Goal: Task Accomplishment & Management: Use online tool/utility

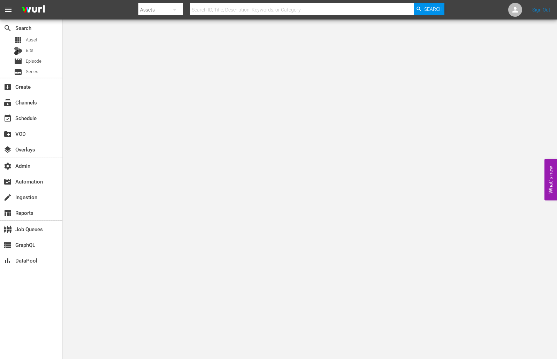
click at [309, 6] on input "text" at bounding box center [302, 9] width 224 height 17
paste input "194219898"
type input "194219898"
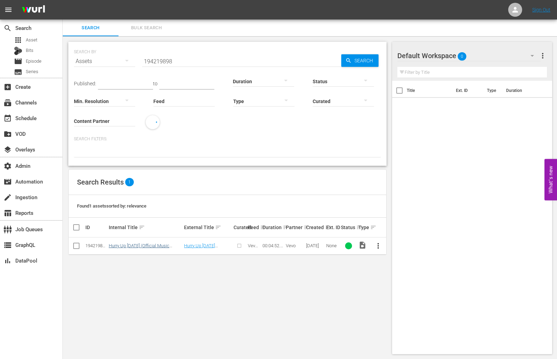
click at [125, 246] on link "Hurry Up [DATE] (Official Music Video) by [PERSON_NAME]" at bounding box center [140, 248] width 63 height 10
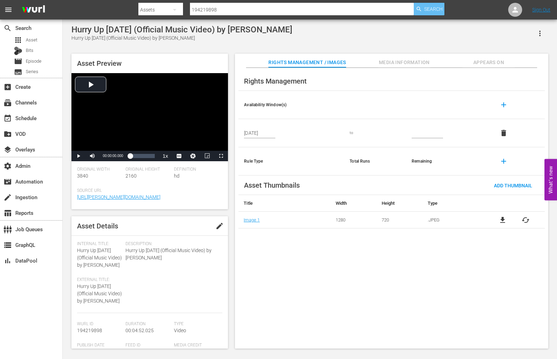
click at [429, 12] on span "Search" at bounding box center [433, 9] width 18 height 13
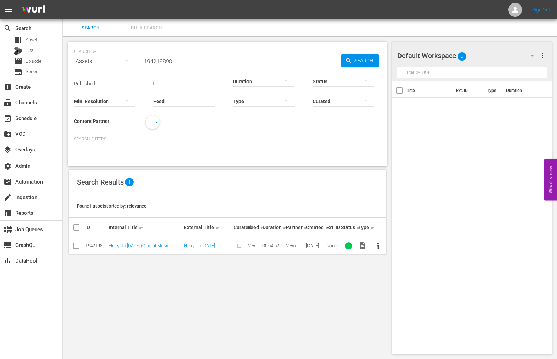
click at [81, 246] on td at bounding box center [77, 246] width 16 height 17
click at [79, 246] on input "checkbox" at bounding box center [76, 247] width 8 height 8
checkbox input "true"
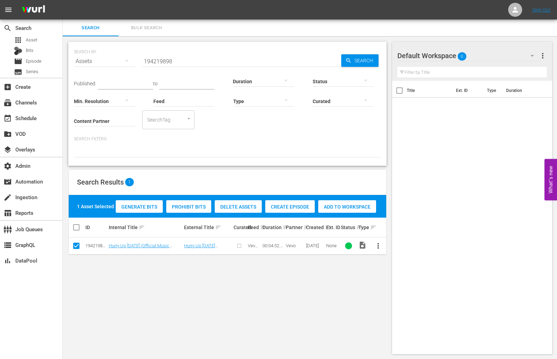
click at [143, 210] on div "Generate Bits" at bounding box center [139, 206] width 47 height 13
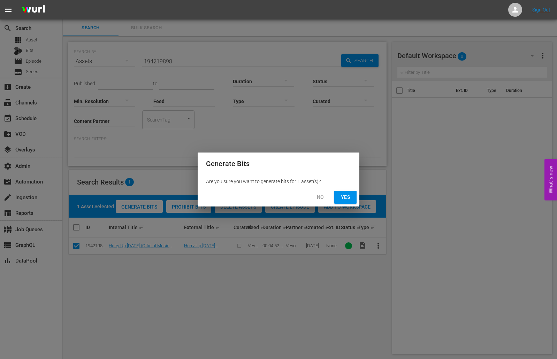
click at [340, 199] on span "Yes" at bounding box center [345, 197] width 11 height 9
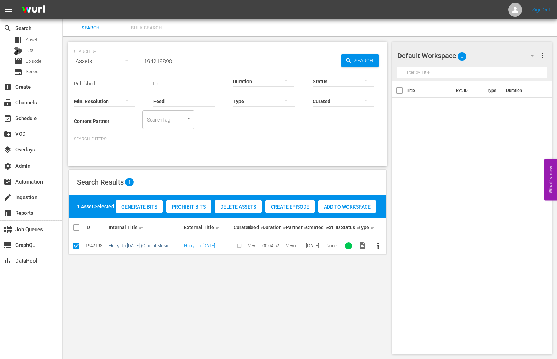
click at [142, 246] on link "Hurry Up [DATE] (Official Music Video) by [PERSON_NAME]" at bounding box center [140, 248] width 63 height 10
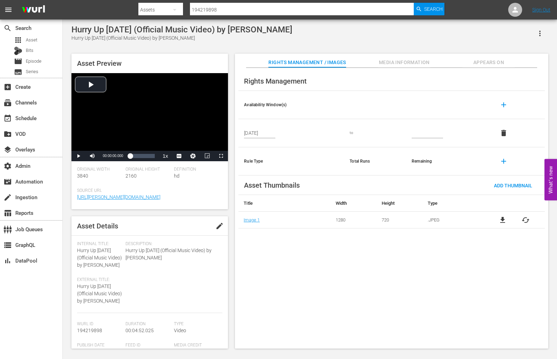
click at [421, 63] on span "Media Information" at bounding box center [404, 62] width 52 height 9
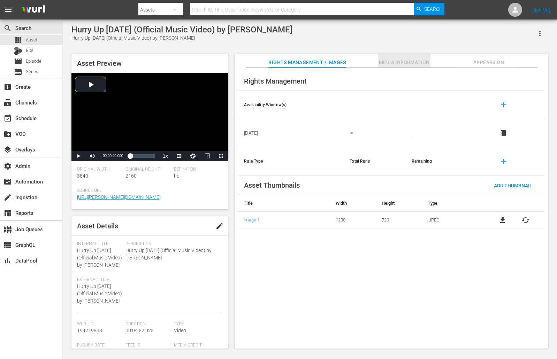
click at [392, 56] on button "Media Information" at bounding box center [404, 61] width 52 height 14
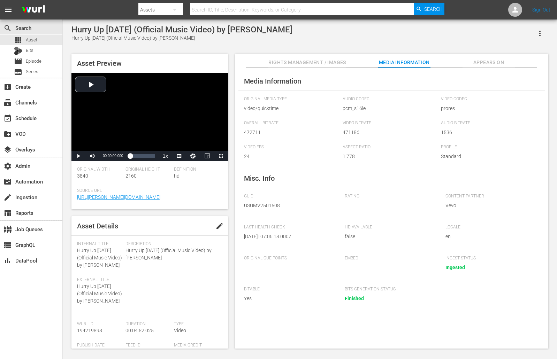
click at [501, 58] on span "Appears On" at bounding box center [488, 62] width 52 height 9
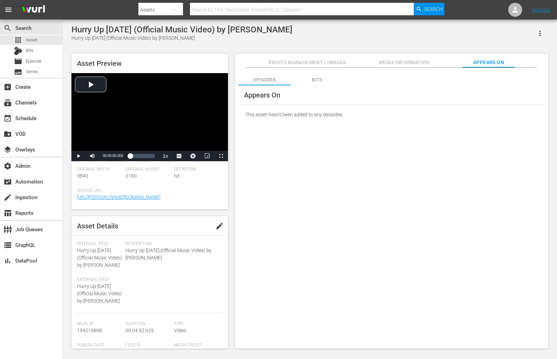
click at [320, 78] on div "Bits" at bounding box center [316, 79] width 52 height 17
click at [302, 129] on td "Hurry Up [DATE] (Official Music Video) by [PERSON_NAME]" at bounding box center [391, 133] width 306 height 17
click at [302, 135] on link "Hurry Up [DATE] (Official Music Video) by [PERSON_NAME]" at bounding box center [304, 132] width 114 height 5
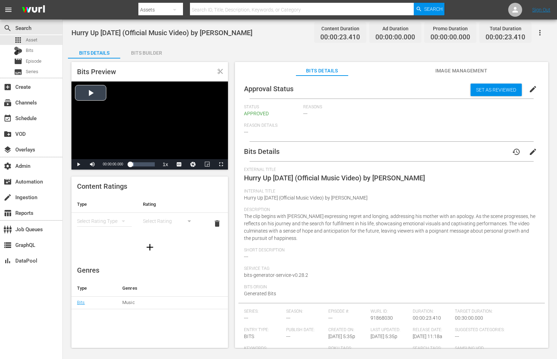
click at [116, 115] on div "Video Player" at bounding box center [149, 120] width 156 height 78
click at [139, 162] on div "00:00:08.242 Hurry Up Tomorrow (Official Music Video) by The Weeknd (1/1)" at bounding box center [139, 164] width 0 height 7
click at [102, 154] on div "Video Player" at bounding box center [149, 120] width 156 height 78
drag, startPoint x: 142, startPoint y: 165, endPoint x: 126, endPoint y: 165, distance: 16.0
click at [130, 165] on div "00:00:07.913" at bounding box center [136, 164] width 12 height 7
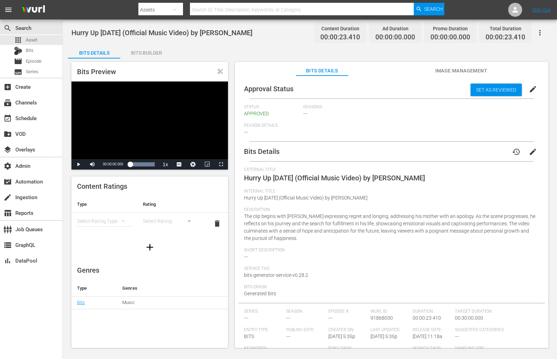
click at [78, 164] on span "Video Player" at bounding box center [78, 164] width 0 height 0
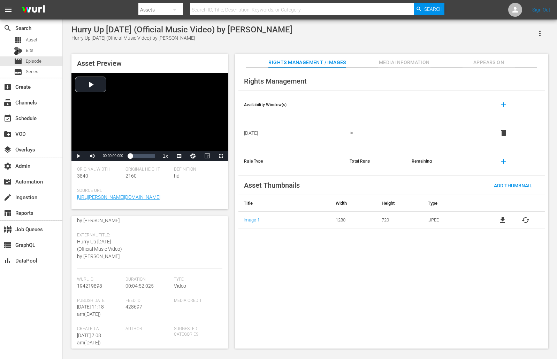
scroll to position [44, 0]
click at [91, 290] on span "194219898" at bounding box center [89, 287] width 25 height 6
copy span "194219898"
click at [193, 13] on input "text" at bounding box center [302, 9] width 224 height 17
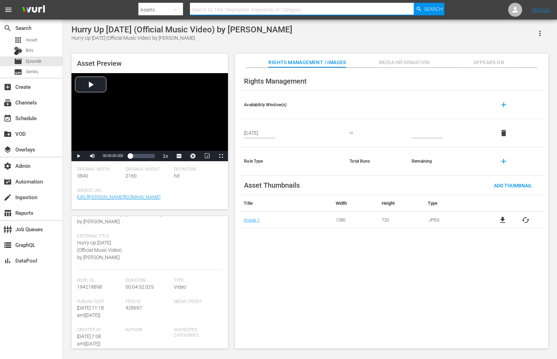
paste input "194221823"
type input "194221823"
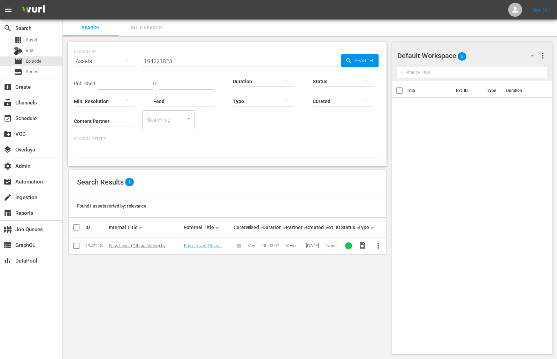
click at [127, 248] on link "Easy Lover (Official Video) by [PERSON_NAME]" at bounding box center [139, 248] width 60 height 10
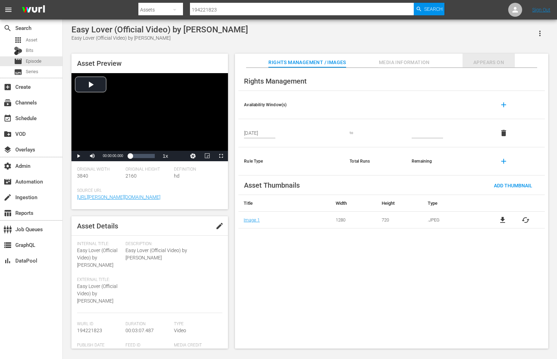
click at [492, 65] on span "Appears On" at bounding box center [488, 62] width 52 height 9
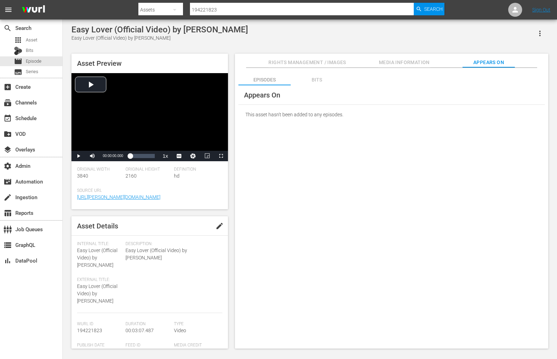
click at [318, 77] on div "Bits" at bounding box center [316, 79] width 52 height 17
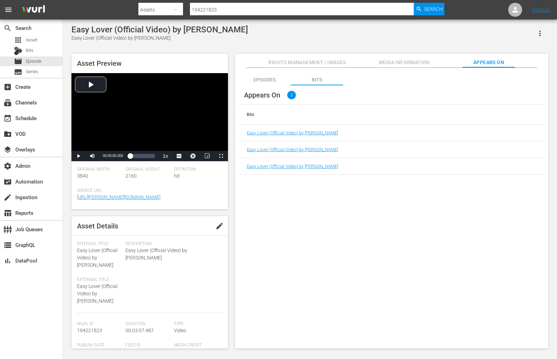
click at [232, 6] on input "194221823" at bounding box center [302, 9] width 224 height 17
paste input "2281"
type input "194222281"
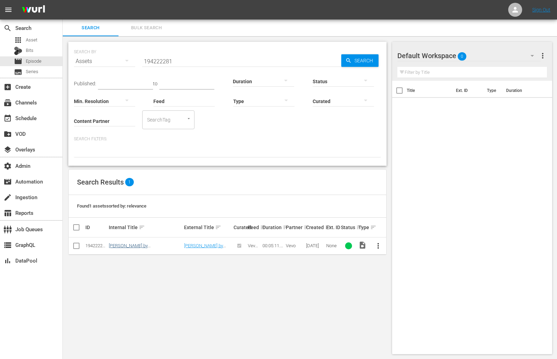
click at [132, 244] on link "[PERSON_NAME] by [PERSON_NAME] & [PERSON_NAME]" at bounding box center [145, 248] width 72 height 10
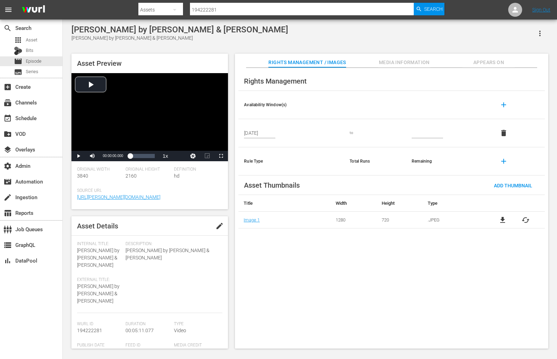
click at [480, 60] on span "Appears On" at bounding box center [488, 62] width 52 height 9
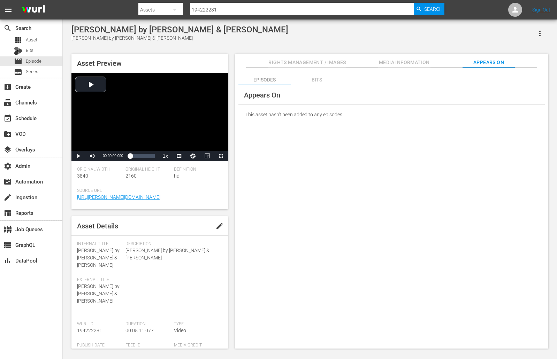
click at [312, 77] on div "Bits" at bounding box center [316, 79] width 52 height 17
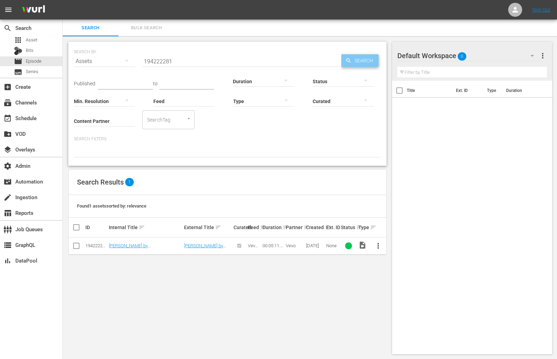
click at [363, 61] on span "Search" at bounding box center [364, 60] width 27 height 13
click at [75, 245] on input "checkbox" at bounding box center [76, 247] width 8 height 8
checkbox input "true"
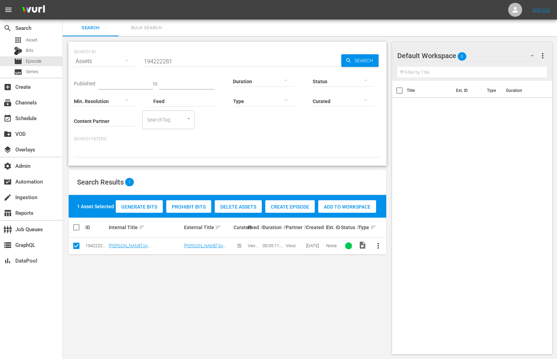
click at [142, 205] on span "Generate Bits" at bounding box center [139, 207] width 47 height 6
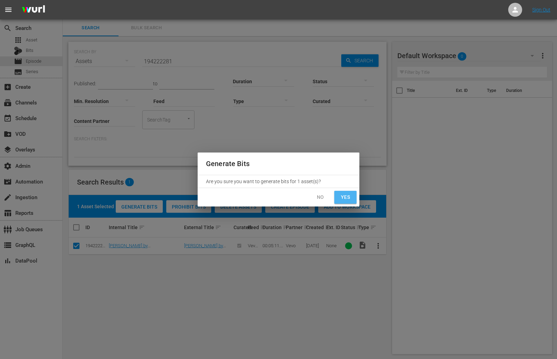
click at [350, 197] on span "Yes" at bounding box center [345, 197] width 11 height 9
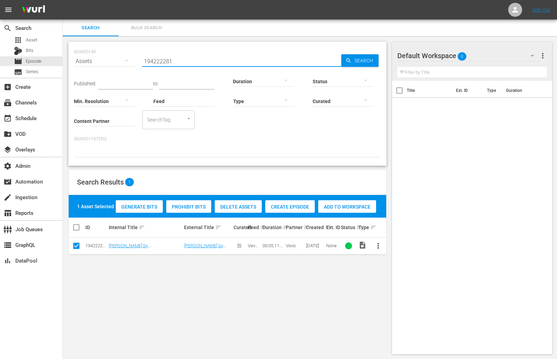
click at [177, 56] on input "194222281" at bounding box center [241, 61] width 199 height 17
paste input "1823"
type input "194221823"
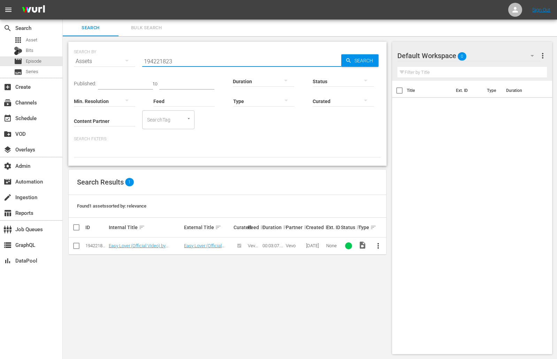
click at [70, 246] on td at bounding box center [77, 246] width 16 height 17
click at [76, 246] on input "checkbox" at bounding box center [76, 247] width 8 height 8
checkbox input "true"
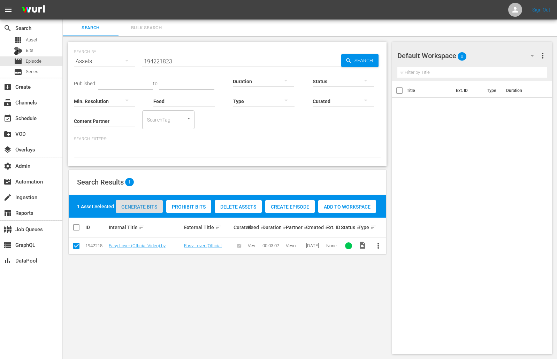
click at [150, 200] on div "Generate Bits" at bounding box center [139, 206] width 47 height 13
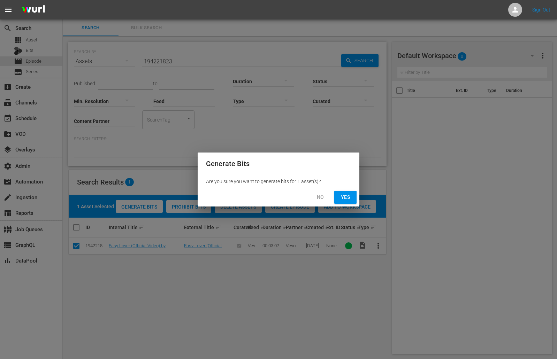
click at [350, 197] on span "Yes" at bounding box center [345, 197] width 11 height 9
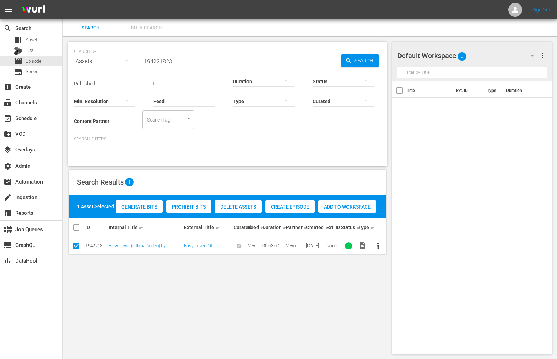
click at [132, 287] on div "SEARCH BY Search By Assets Search ID, Title, Description, Keywords, or Category…" at bounding box center [227, 198] width 329 height 324
click at [132, 245] on link "Easy Lover (Official Video) by [PERSON_NAME]" at bounding box center [139, 248] width 60 height 10
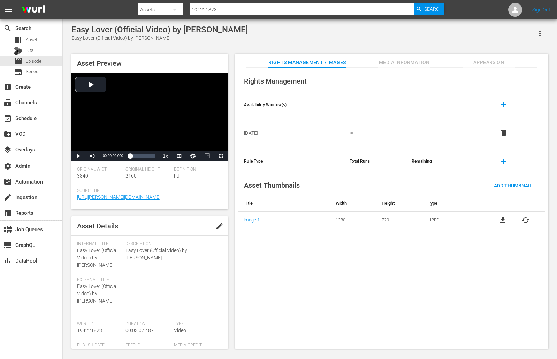
click at [407, 61] on span "Media Information" at bounding box center [404, 62] width 52 height 9
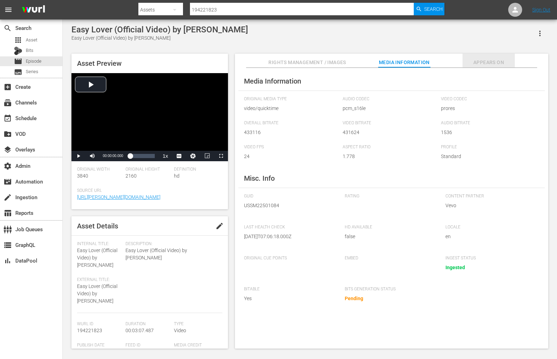
click at [481, 63] on span "Appears On" at bounding box center [488, 62] width 52 height 9
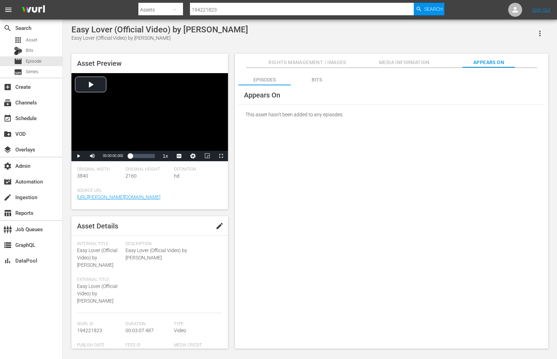
click at [374, 157] on div "Episodes Bits Appears On This asset hasn't been added to any episodes. Appears …" at bounding box center [391, 208] width 313 height 281
click at [318, 78] on div "Bits" at bounding box center [316, 79] width 52 height 17
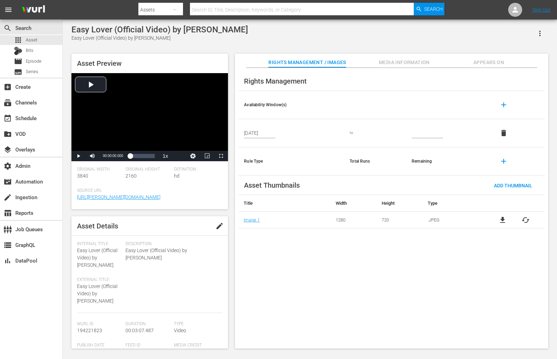
click at [495, 59] on span "Appears On" at bounding box center [488, 62] width 52 height 9
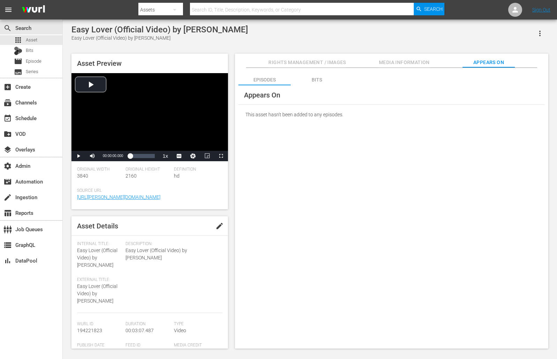
click at [394, 53] on div "Asset Preview Video Player is loading. Play Video Play Mute Current Time 00:00:…" at bounding box center [309, 197] width 483 height 295
click at [394, 61] on span "Media Information" at bounding box center [404, 62] width 52 height 9
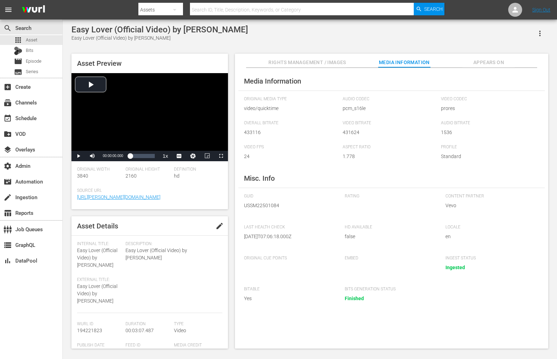
click at [513, 41] on div "Easy Lover (Official Video) by Miley Cyrus Easy Lover (Official Video) by Miley…" at bounding box center [309, 33] width 476 height 17
click at [498, 58] on span "Appears On" at bounding box center [488, 62] width 52 height 9
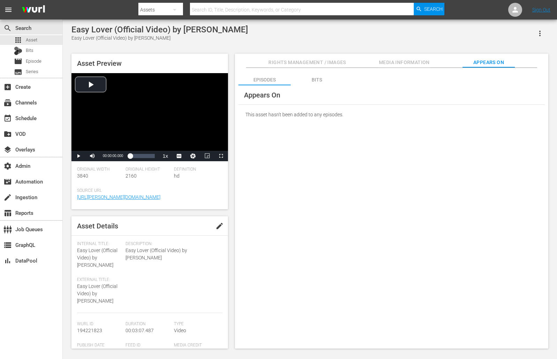
click at [329, 82] on div "Bits" at bounding box center [316, 79] width 52 height 17
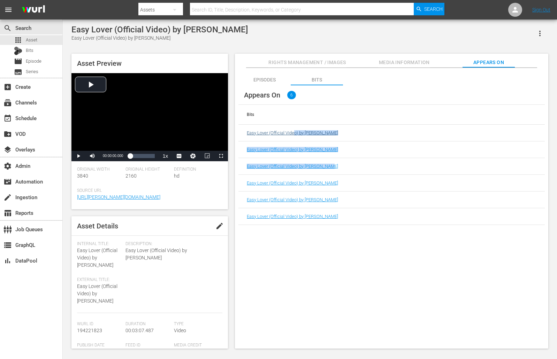
drag, startPoint x: 343, startPoint y: 164, endPoint x: 294, endPoint y: 134, distance: 57.9
click at [294, 134] on tbody "Easy Lover (Official Video) by Miley Cyrus Easy Lover (Official Video) by Miley…" at bounding box center [391, 175] width 306 height 100
click at [202, 10] on input "text" at bounding box center [302, 9] width 224 height 17
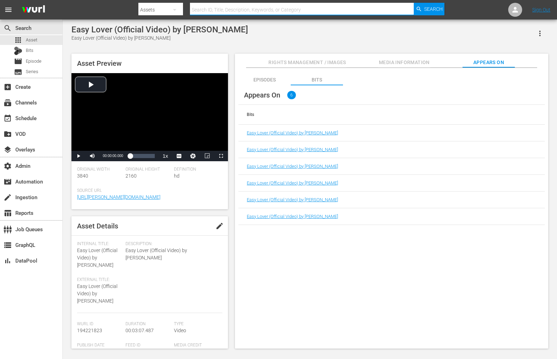
paste input "194222281"
type input "194222281"
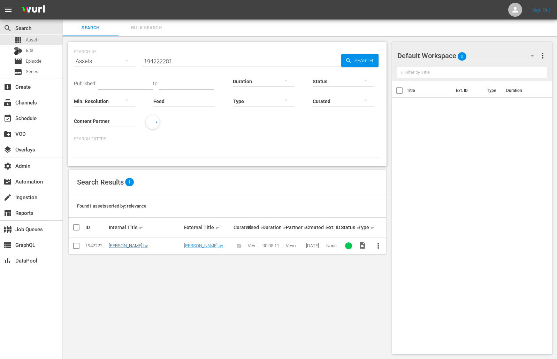
click at [137, 247] on link "[PERSON_NAME] by [PERSON_NAME] & [PERSON_NAME]" at bounding box center [145, 248] width 72 height 10
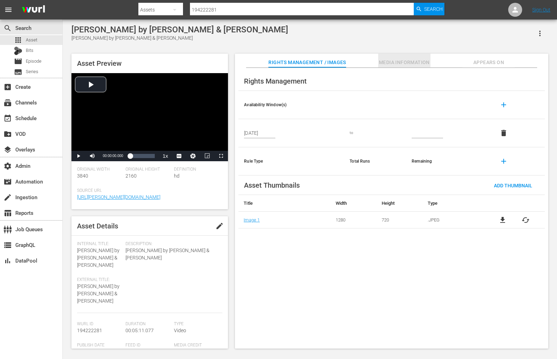
click at [388, 58] on span "Media Information" at bounding box center [404, 62] width 52 height 9
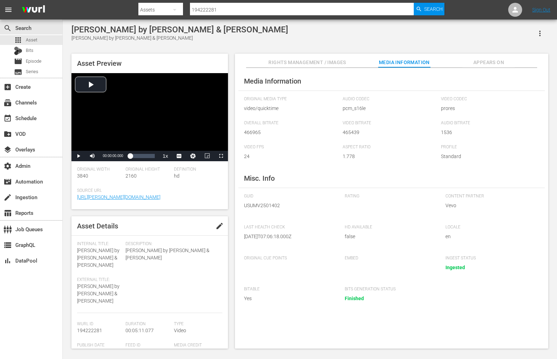
click at [482, 69] on div "Media Information Original Media Type video/quicktime Audio Codec pcm_s16le Vid…" at bounding box center [391, 208] width 313 height 281
click at [482, 62] on span "Appears On" at bounding box center [488, 62] width 52 height 9
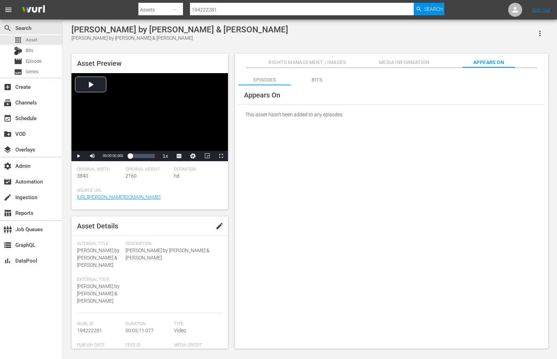
click at [323, 83] on div "Bits" at bounding box center [316, 79] width 52 height 17
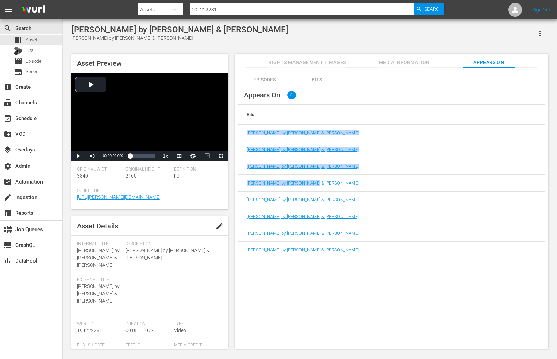
drag, startPoint x: 321, startPoint y: 187, endPoint x: 264, endPoint y: 124, distance: 85.1
click at [264, 123] on div "Bits luther by Kendrick Lamar & SZA luther by Kendrick Lamar & SZA luther by Ke…" at bounding box center [391, 182] width 306 height 154
